Goal: Task Accomplishment & Management: Manage account settings

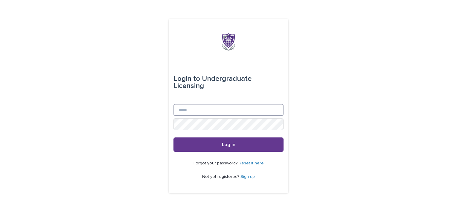
type input "**********"
click at [218, 137] on button "Log in" at bounding box center [229, 144] width 110 height 14
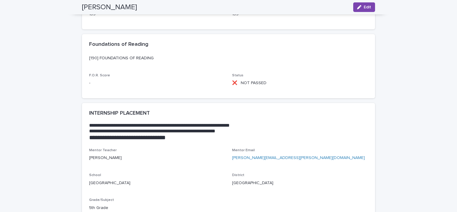
scroll to position [799, 0]
